Goal: Navigation & Orientation: Find specific page/section

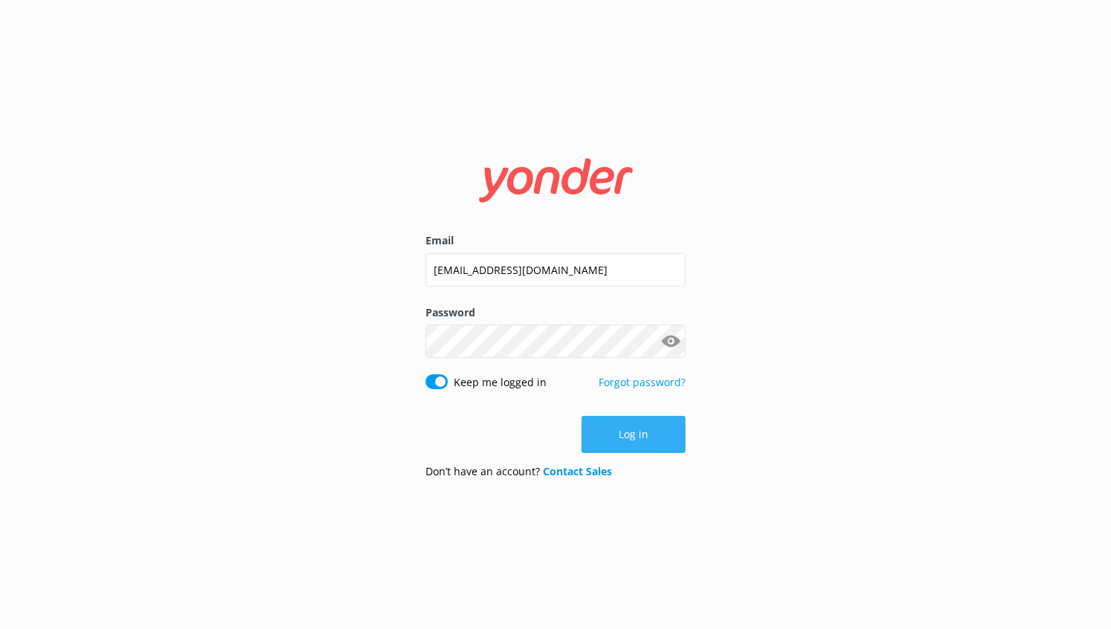
drag, startPoint x: 0, startPoint y: 0, endPoint x: 620, endPoint y: 431, distance: 755.2
click at [620, 431] on button "Log in" at bounding box center [634, 434] width 104 height 37
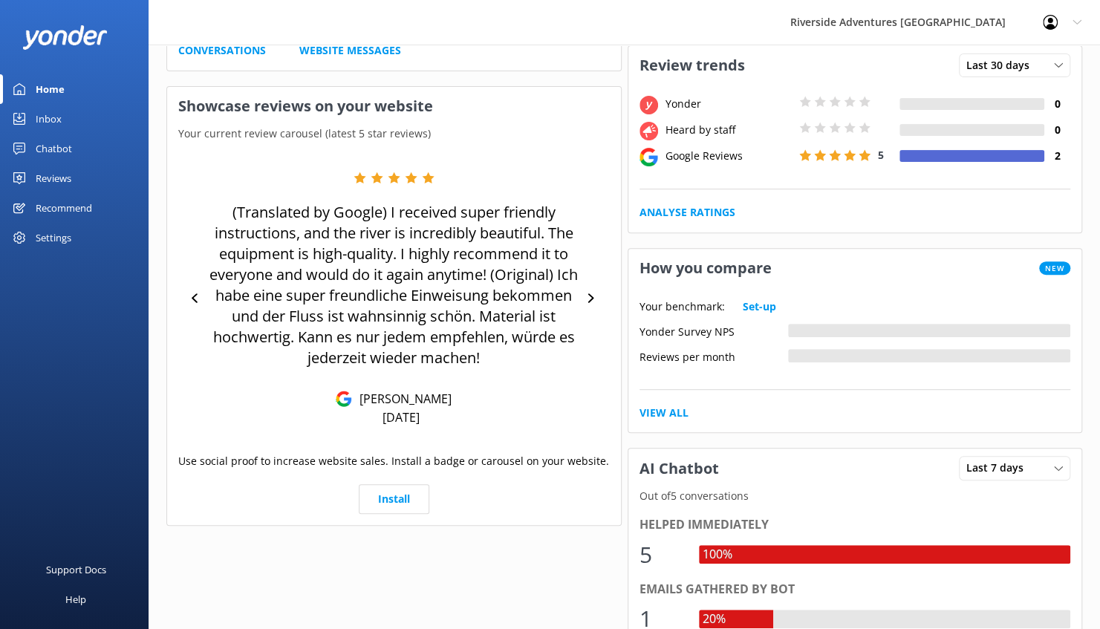
scroll to position [242, 0]
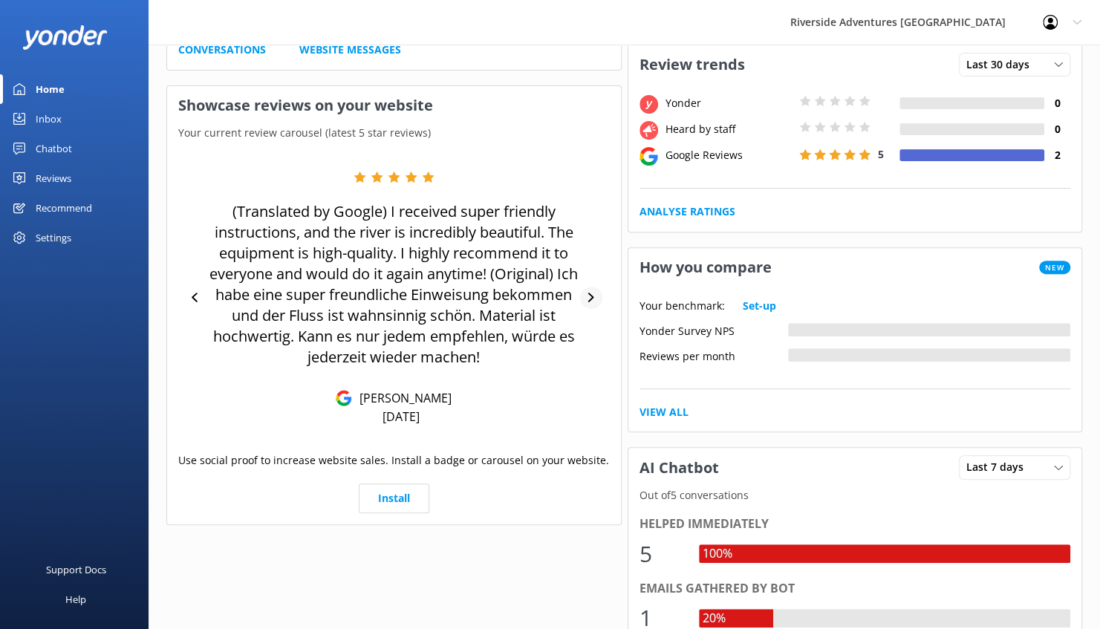
click at [592, 295] on icon at bounding box center [591, 298] width 6 height 10
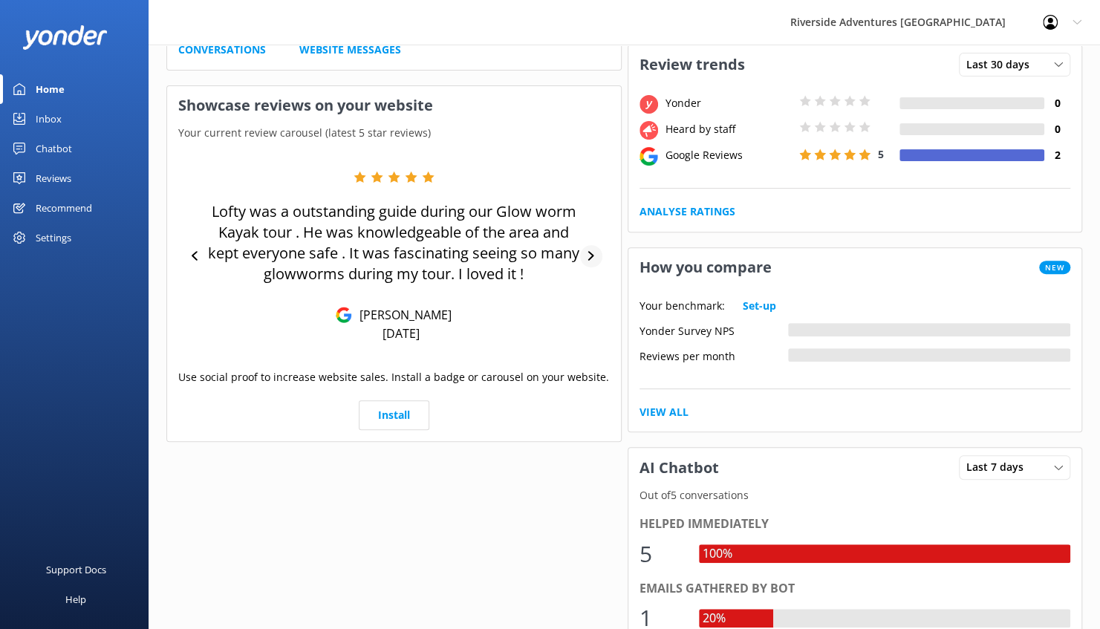
click at [600, 254] on div at bounding box center [591, 256] width 22 height 22
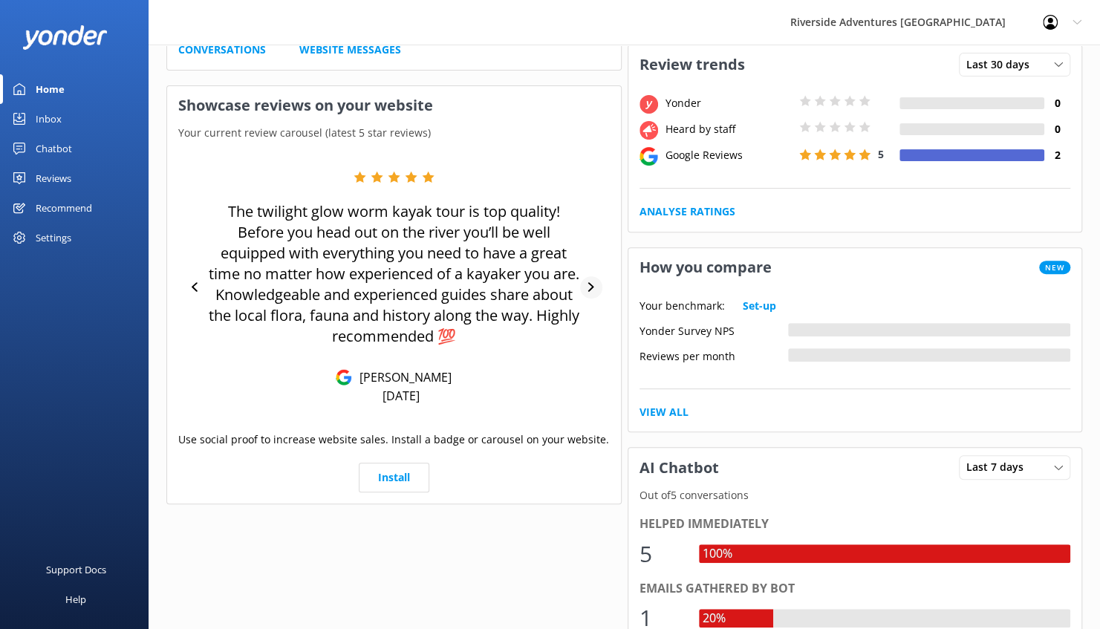
click at [582, 287] on div at bounding box center [591, 287] width 22 height 22
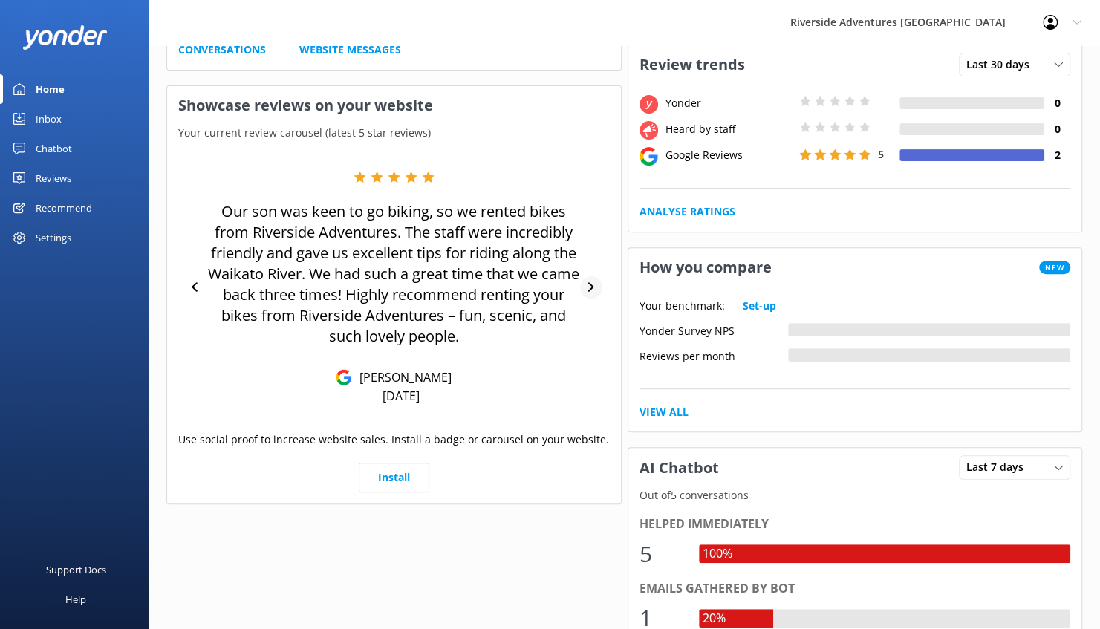
click at [590, 287] on icon at bounding box center [591, 287] width 10 height 10
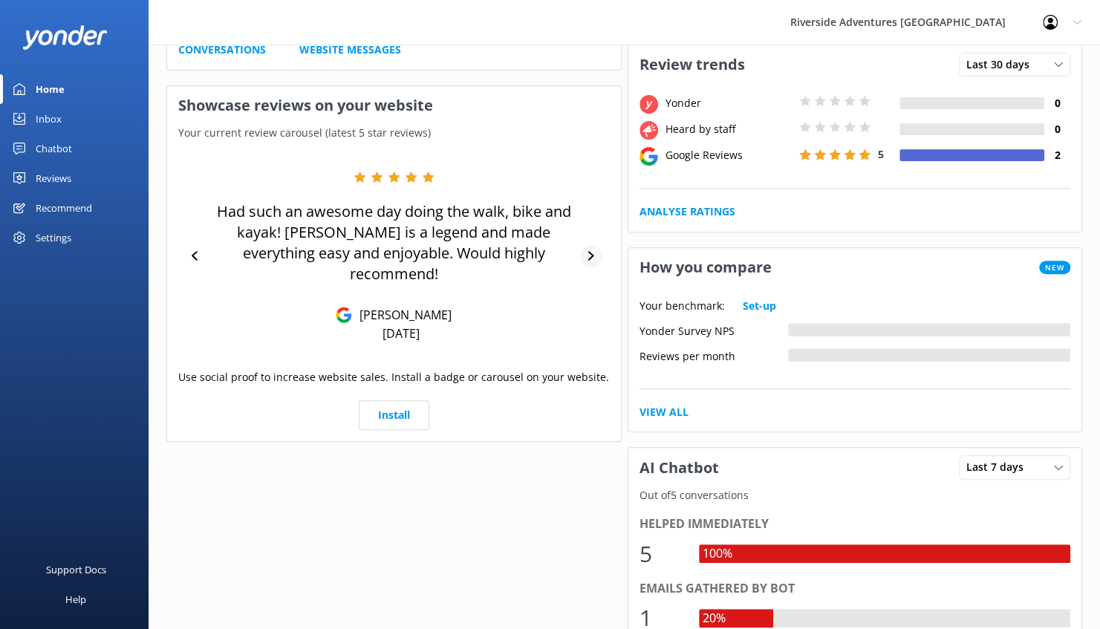
click at [593, 251] on icon at bounding box center [591, 256] width 6 height 10
